Goal: Task Accomplishment & Management: Manage account settings

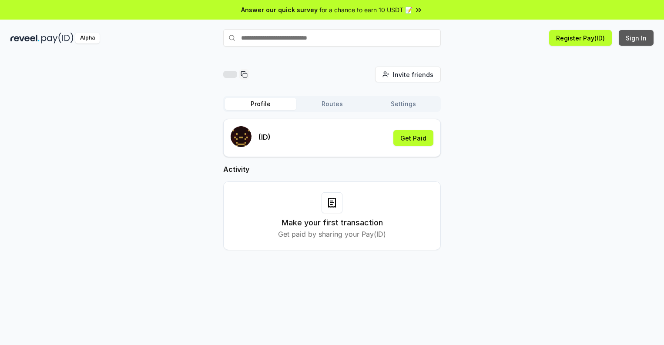
click at [637, 38] on button "Sign In" at bounding box center [636, 38] width 35 height 16
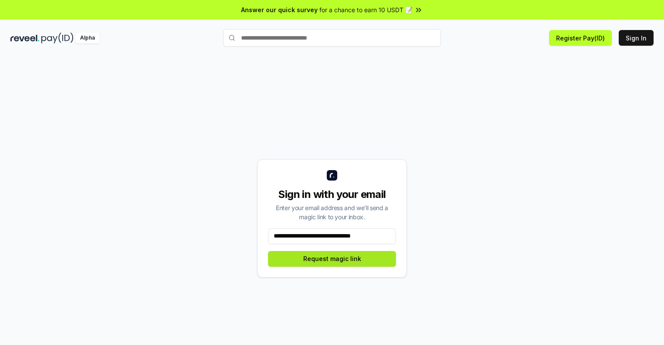
type input "**********"
click at [332, 259] on button "Request magic link" at bounding box center [332, 259] width 128 height 16
